Goal: Leave review/rating: Leave review/rating

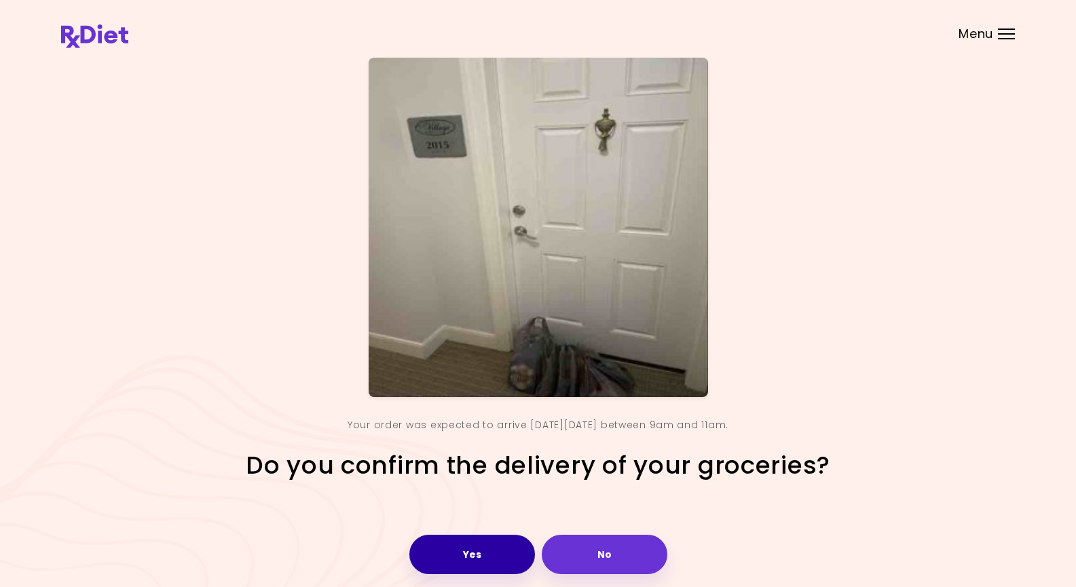
click at [474, 551] on button "Yes" at bounding box center [472, 554] width 126 height 39
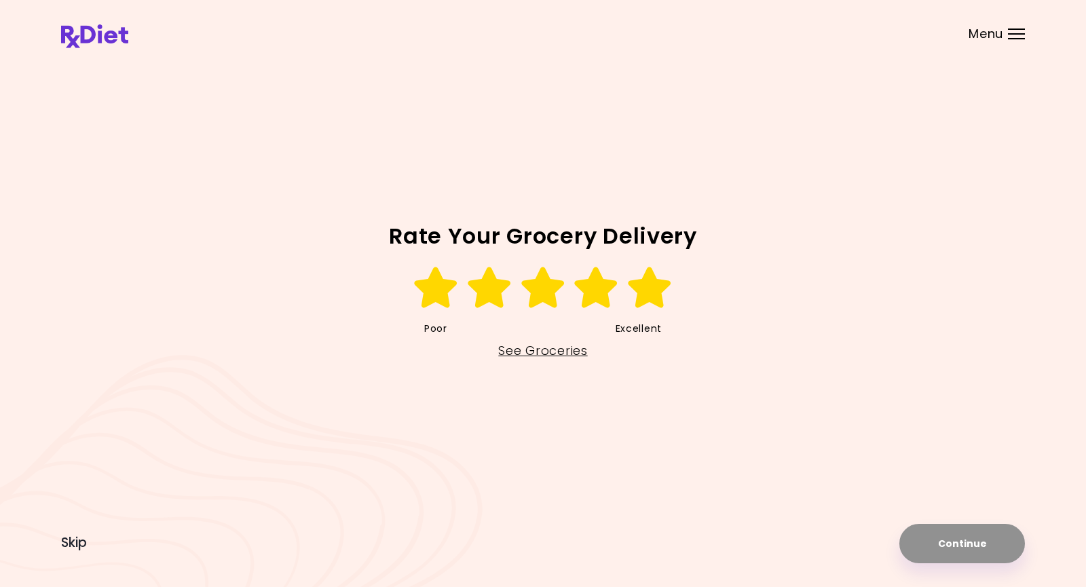
click at [633, 286] on icon at bounding box center [650, 287] width 47 height 41
click at [945, 551] on button "Continue" at bounding box center [963, 543] width 126 height 39
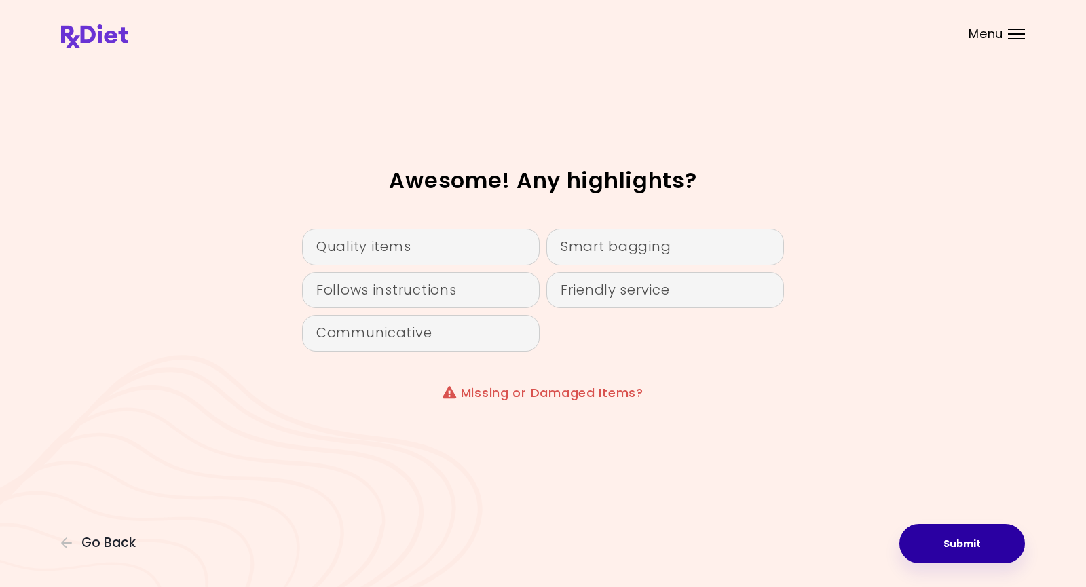
click at [967, 547] on button "Submit" at bounding box center [963, 543] width 126 height 39
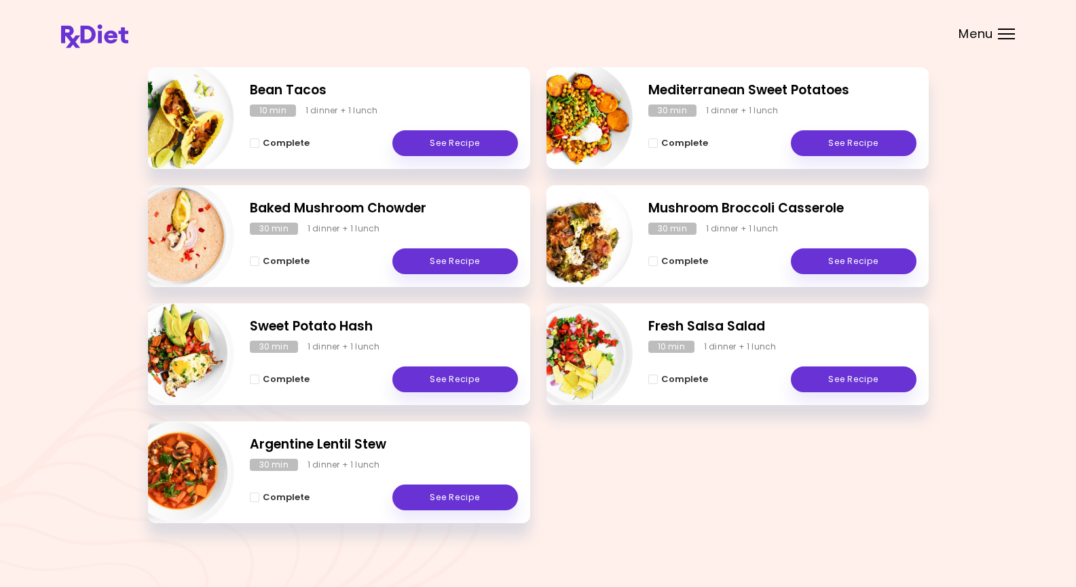
scroll to position [204, 0]
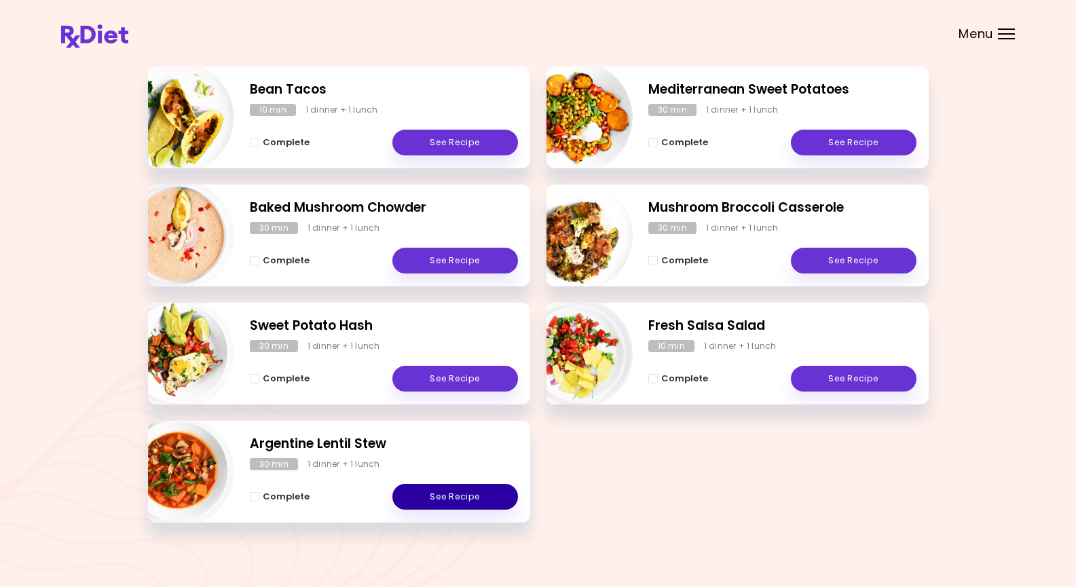
click at [446, 496] on link "See Recipe" at bounding box center [455, 497] width 126 height 26
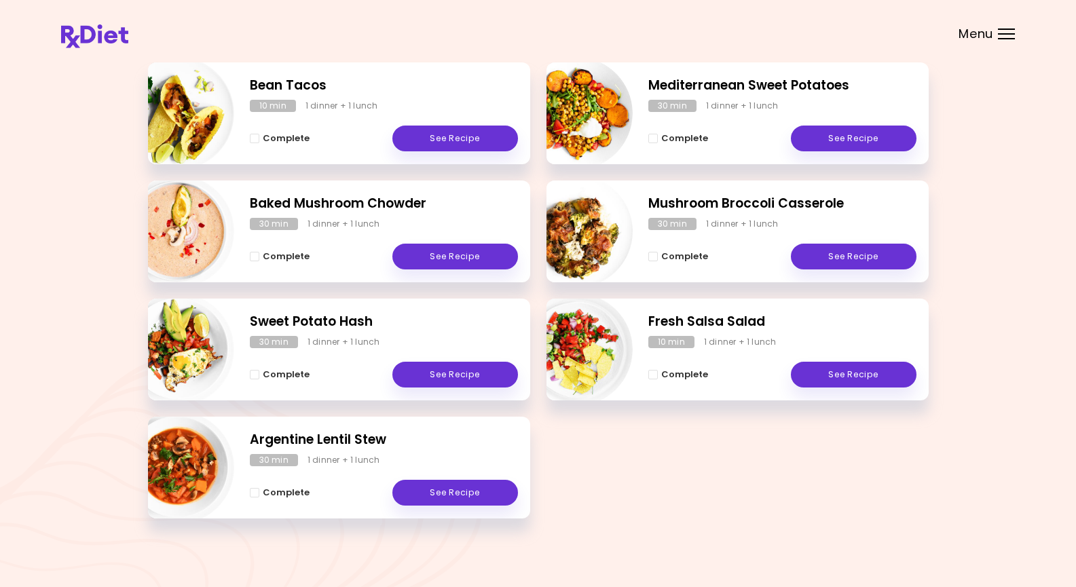
scroll to position [213, 0]
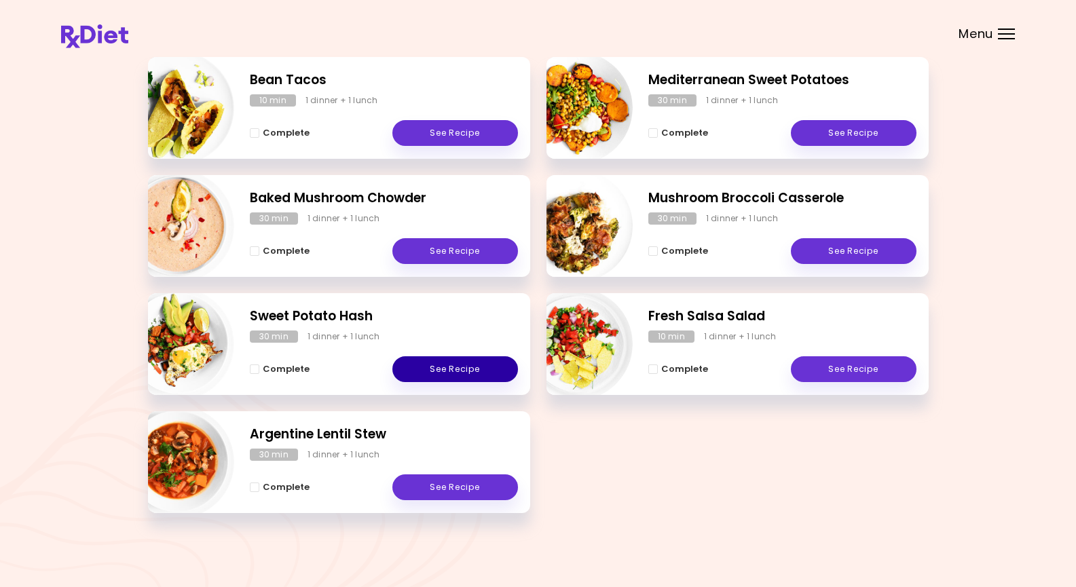
click at [439, 369] on link "See Recipe" at bounding box center [455, 369] width 126 height 26
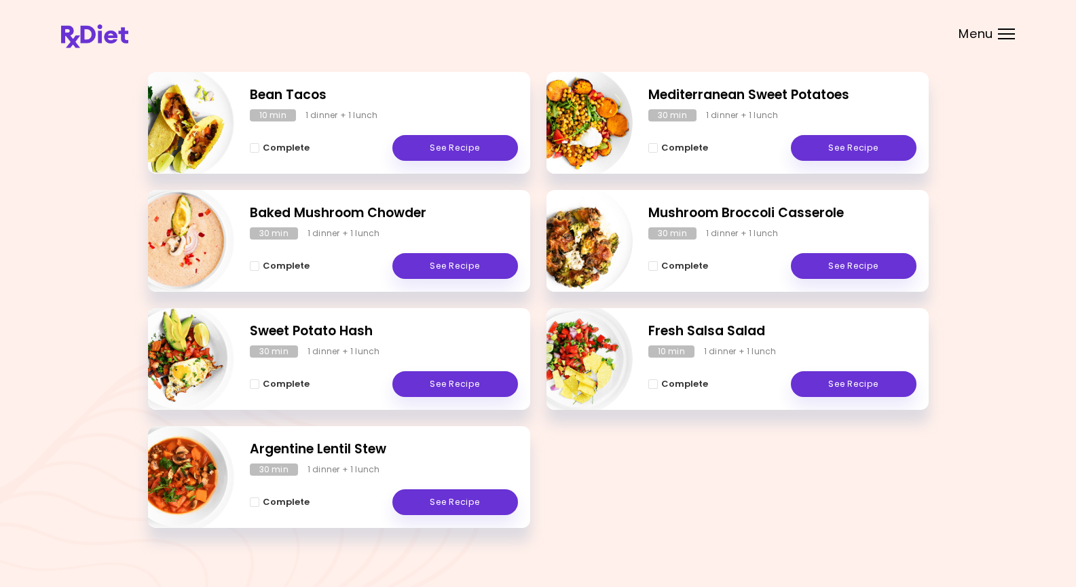
scroll to position [204, 0]
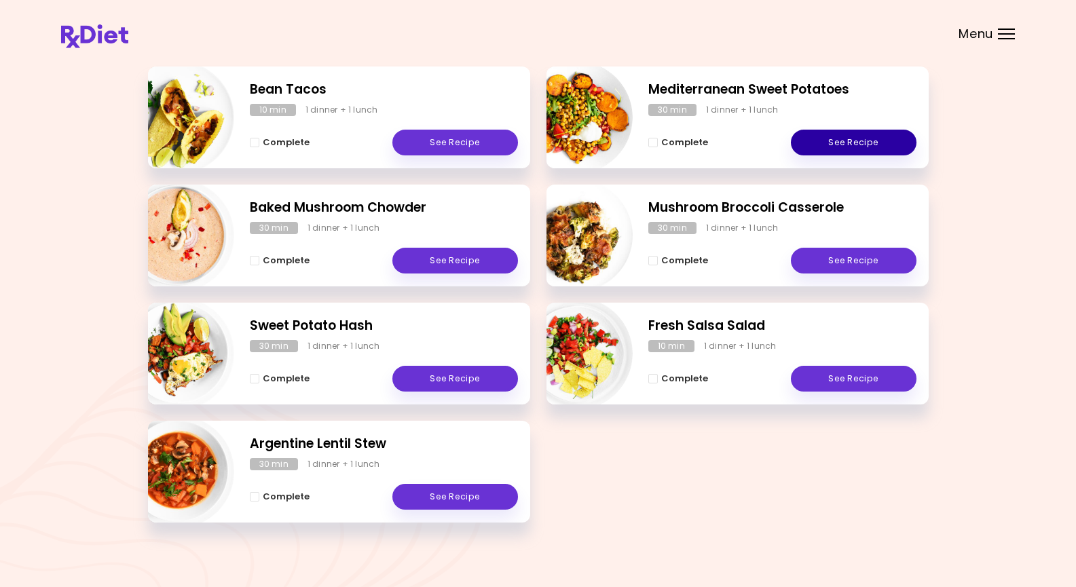
click at [849, 145] on link "See Recipe" at bounding box center [854, 143] width 126 height 26
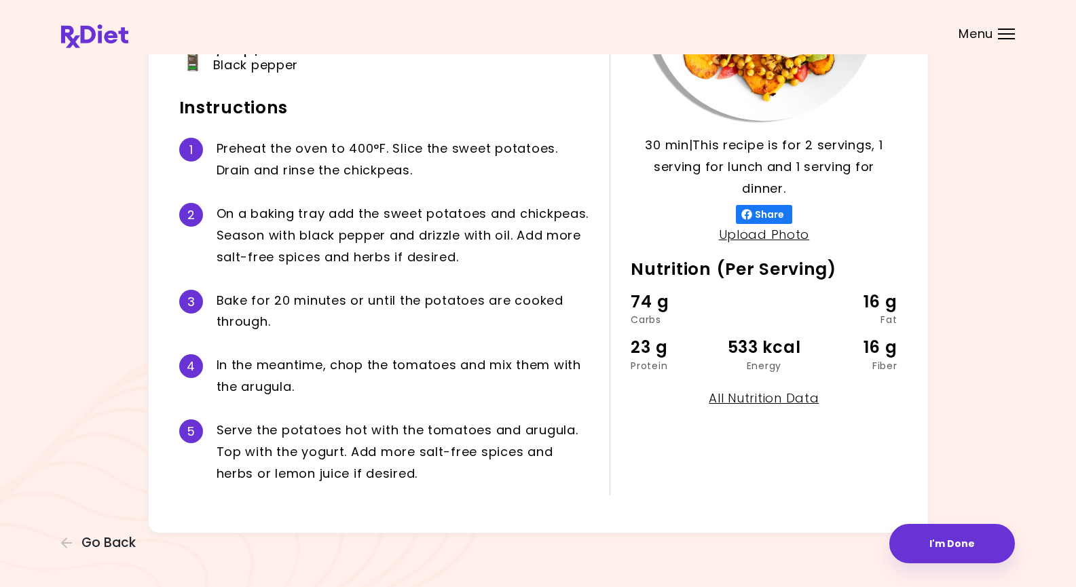
scroll to position [246, 0]
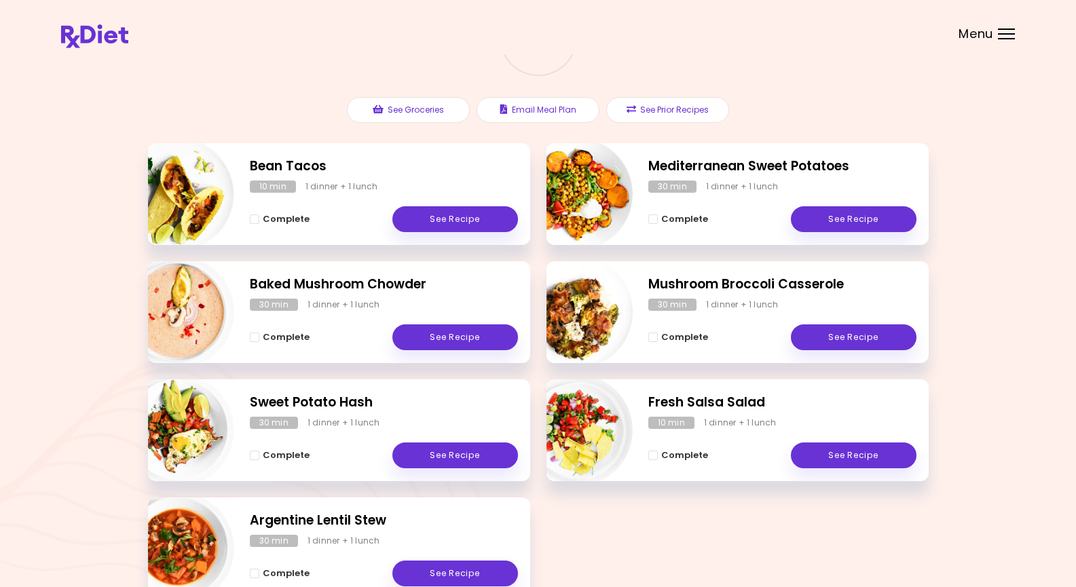
scroll to position [136, 0]
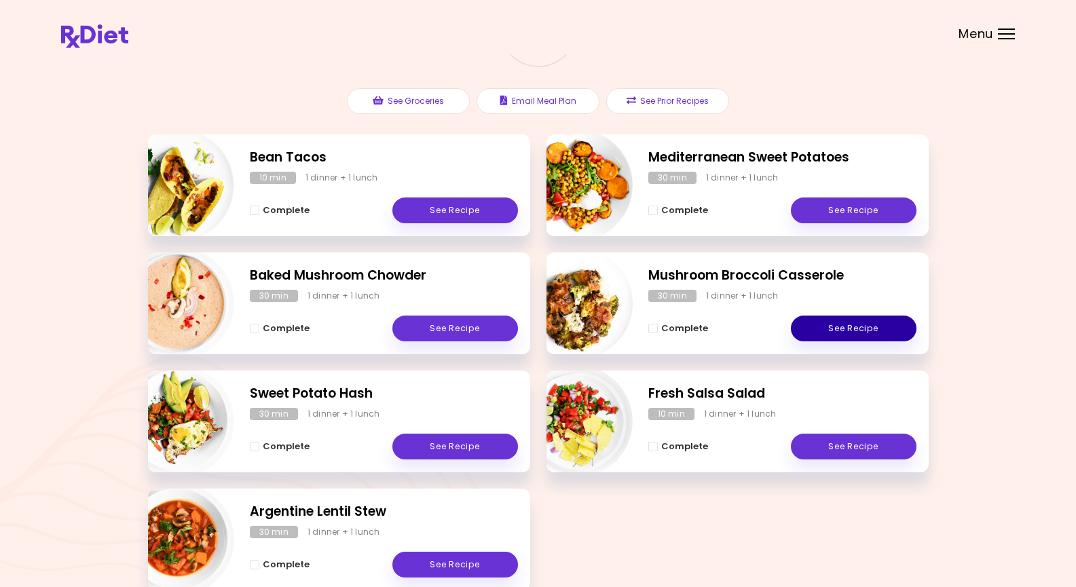
click at [857, 325] on link "See Recipe" at bounding box center [854, 329] width 126 height 26
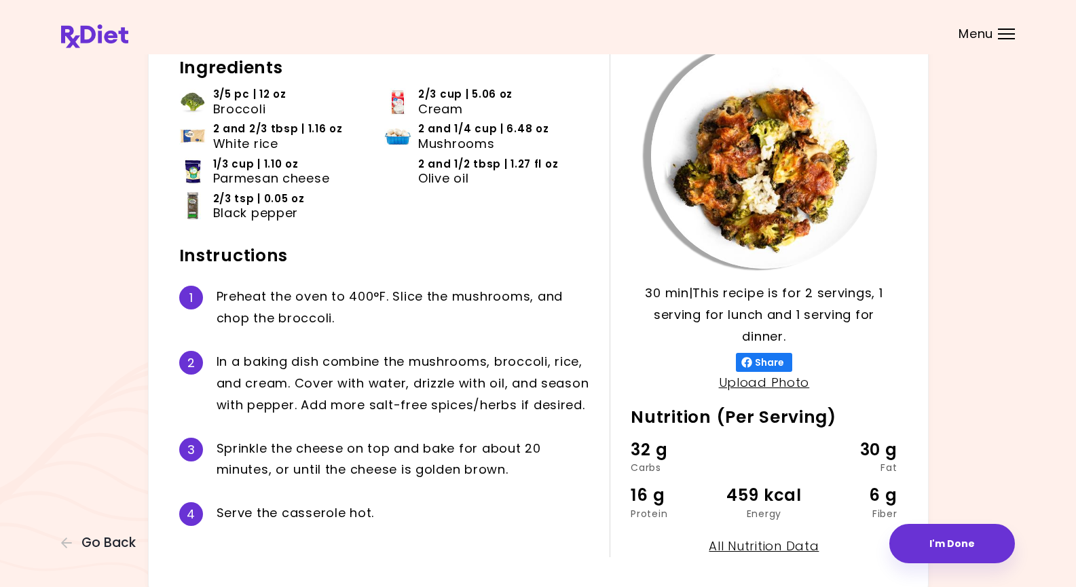
scroll to position [96, 0]
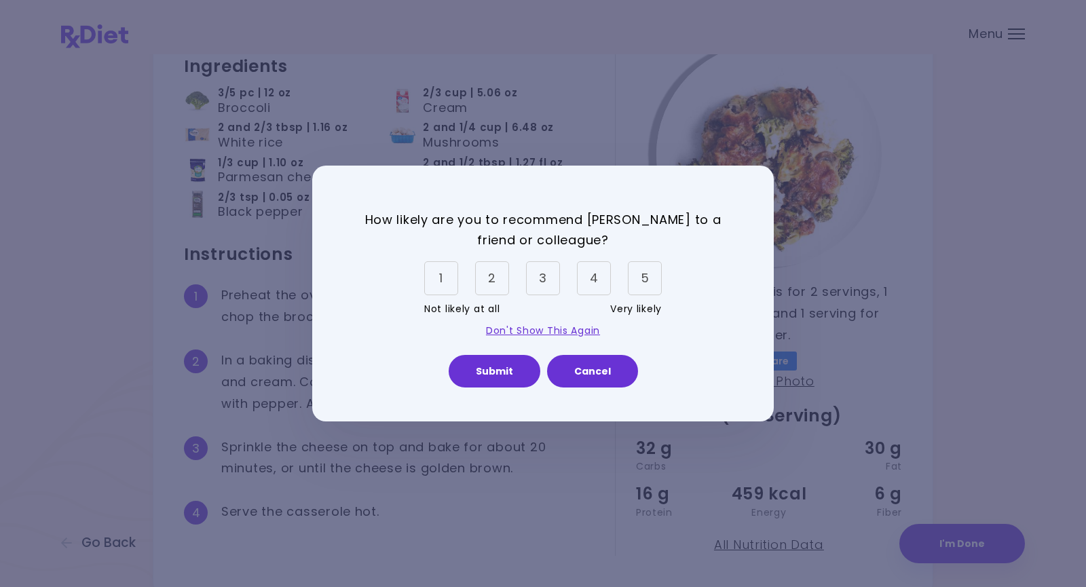
click at [646, 283] on div "5" at bounding box center [645, 278] width 34 height 34
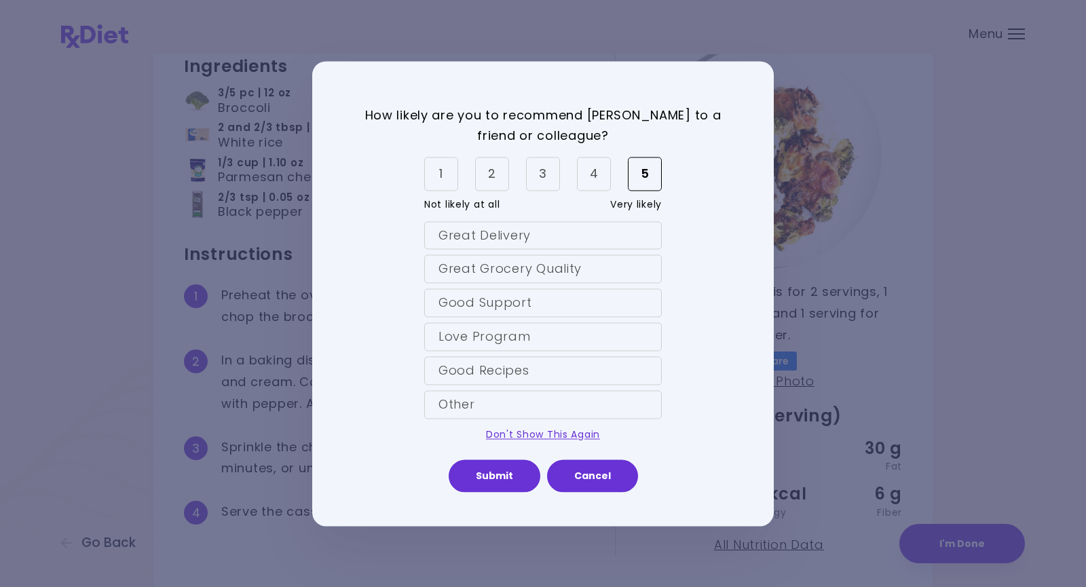
click at [443, 233] on div "Great Delivery" at bounding box center [543, 235] width 238 height 29
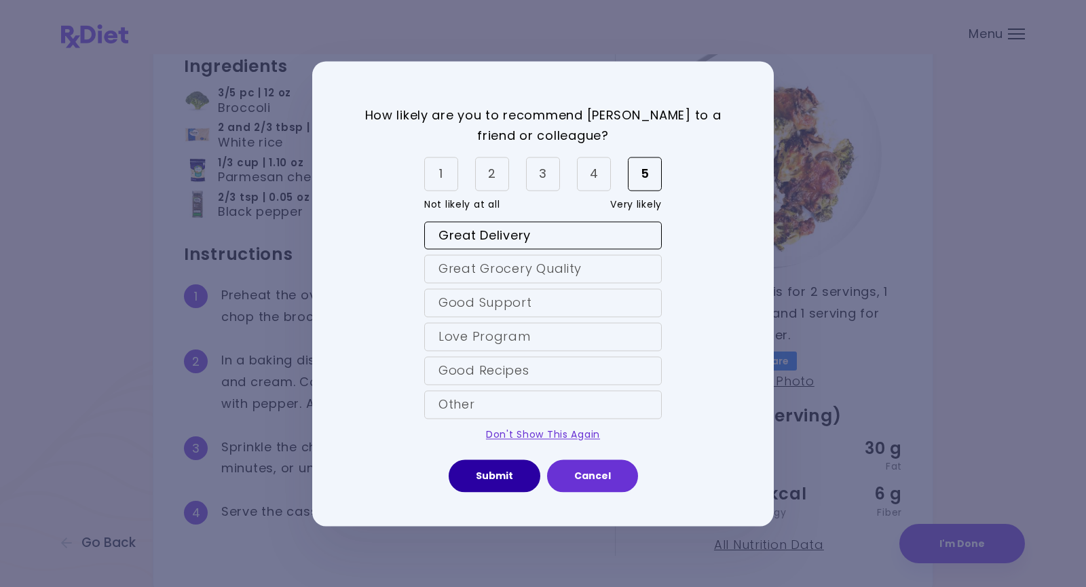
click at [504, 466] on button "Submit" at bounding box center [495, 476] width 92 height 33
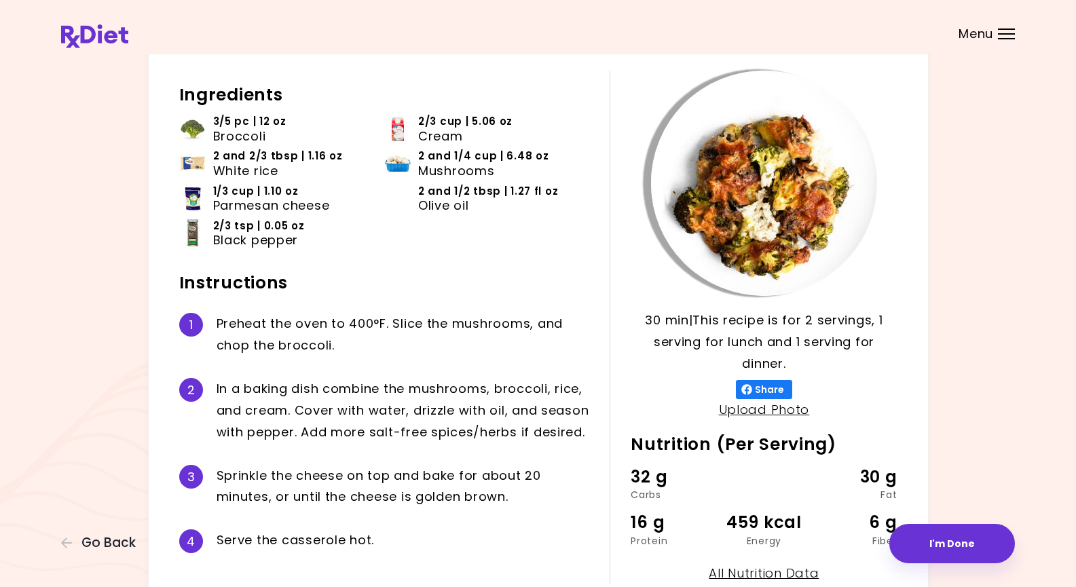
scroll to position [68, 0]
drag, startPoint x: 320, startPoint y: 126, endPoint x: 95, endPoint y: 162, distance: 227.6
